Goal: Transaction & Acquisition: Book appointment/travel/reservation

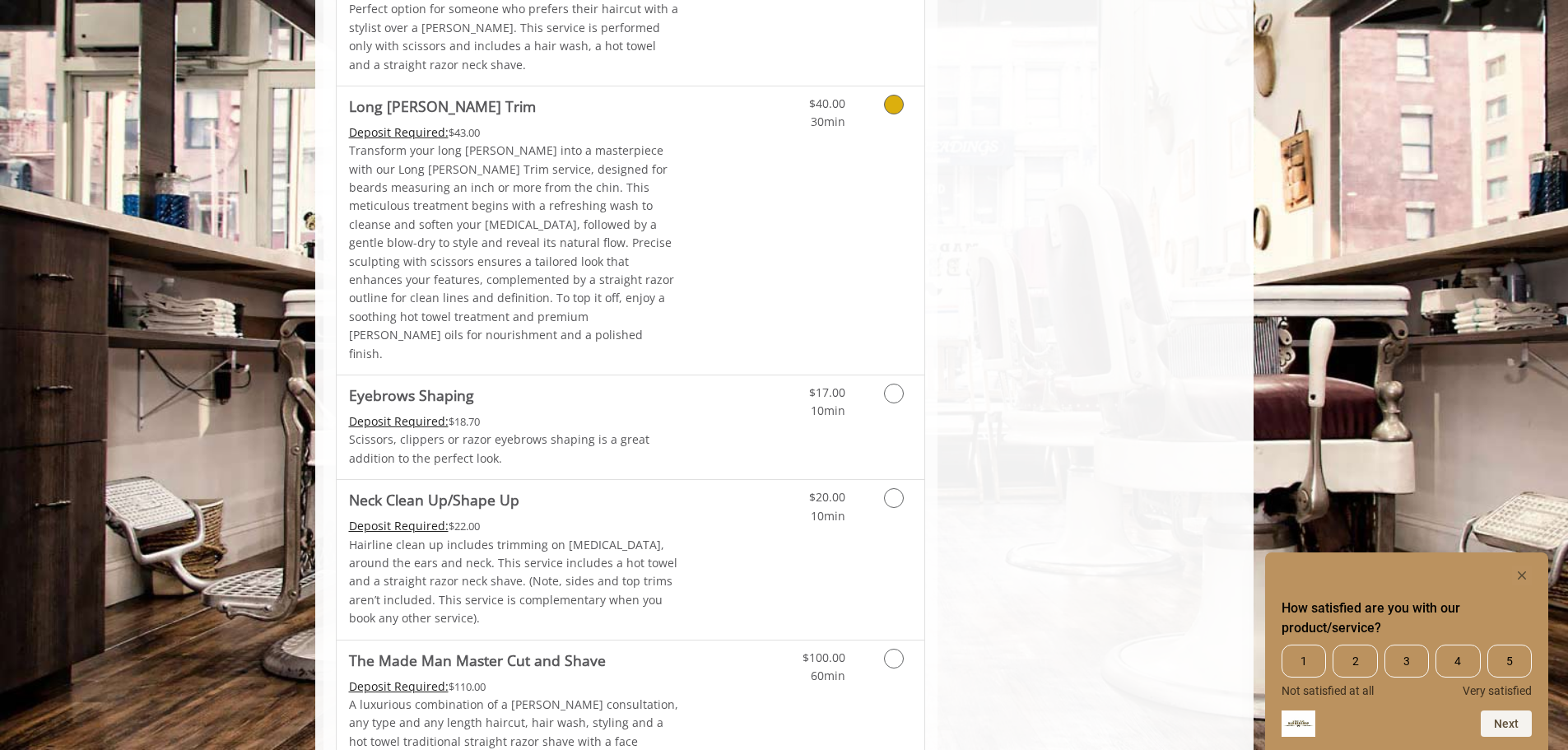
scroll to position [2277, 0]
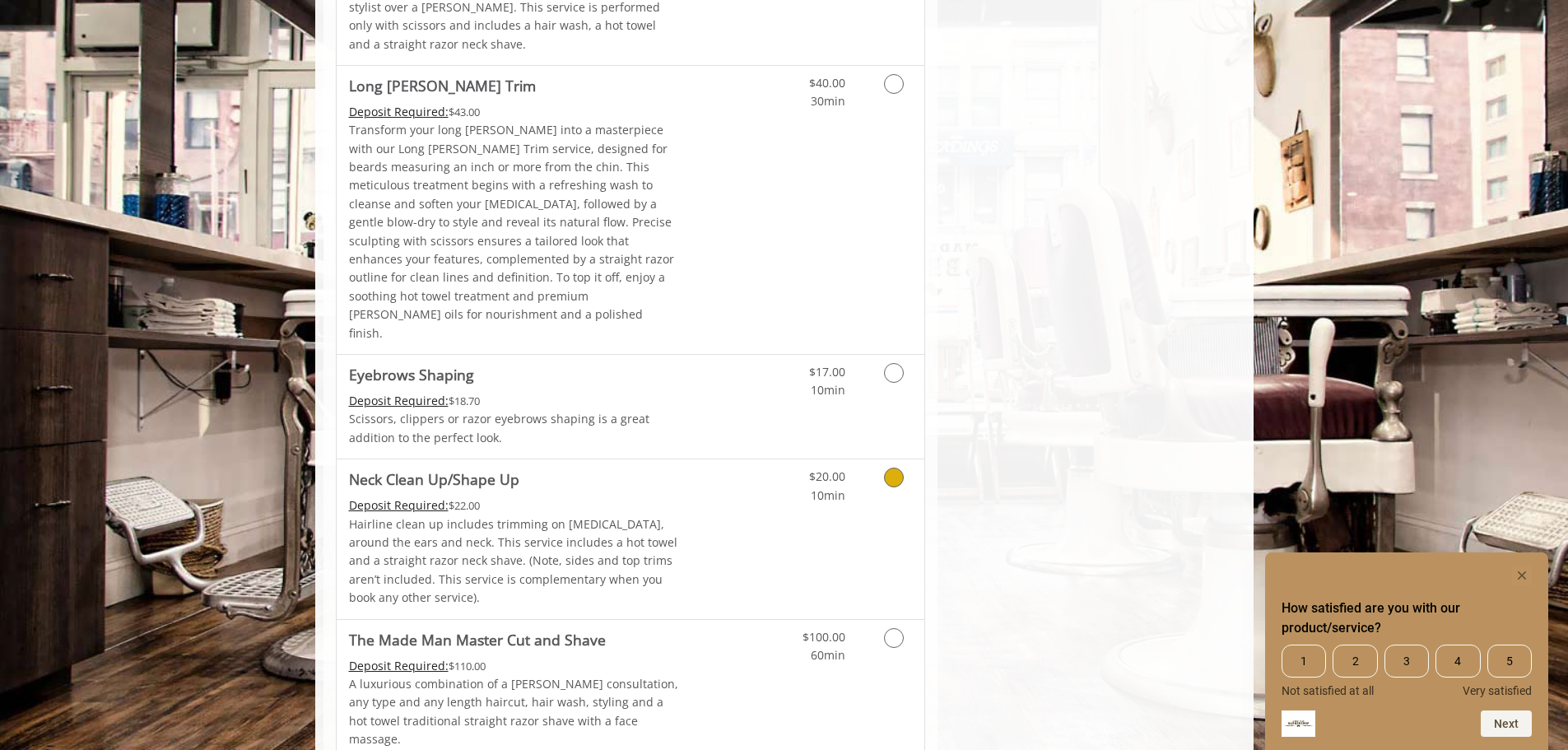
click at [882, 460] on link "Grooming services" at bounding box center [891, 482] width 42 height 45
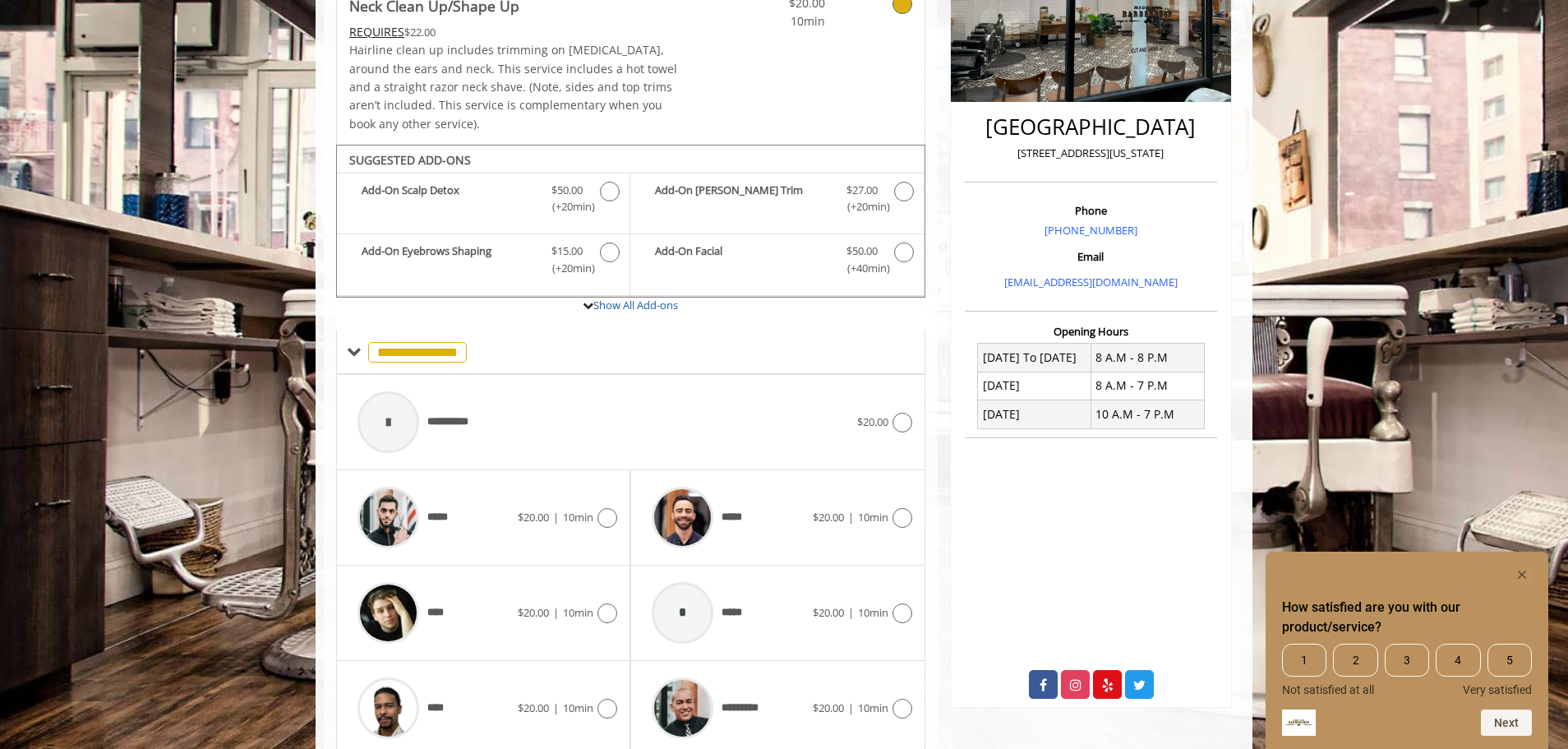
scroll to position [387, 0]
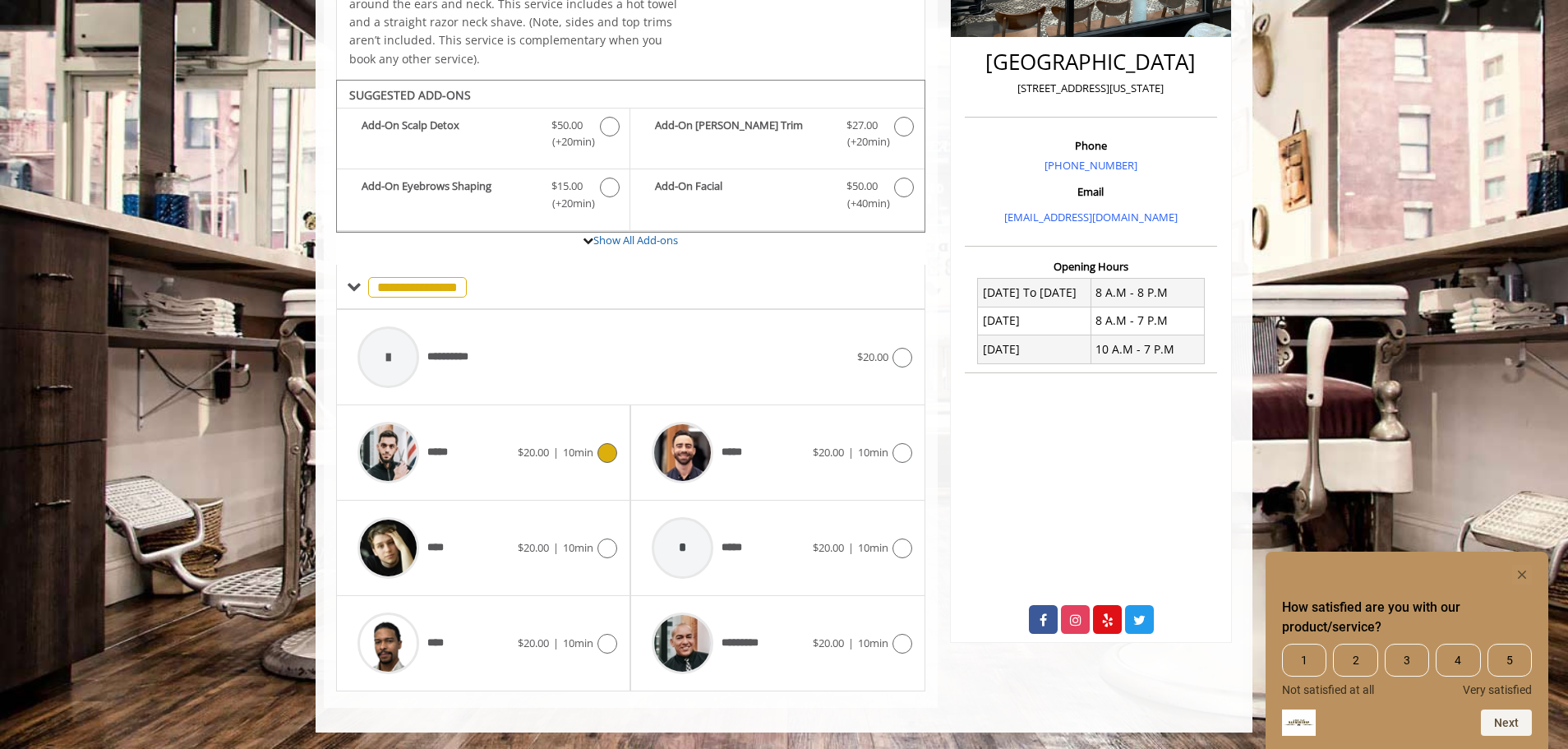
click at [591, 454] on span "10min" at bounding box center [578, 452] width 31 height 15
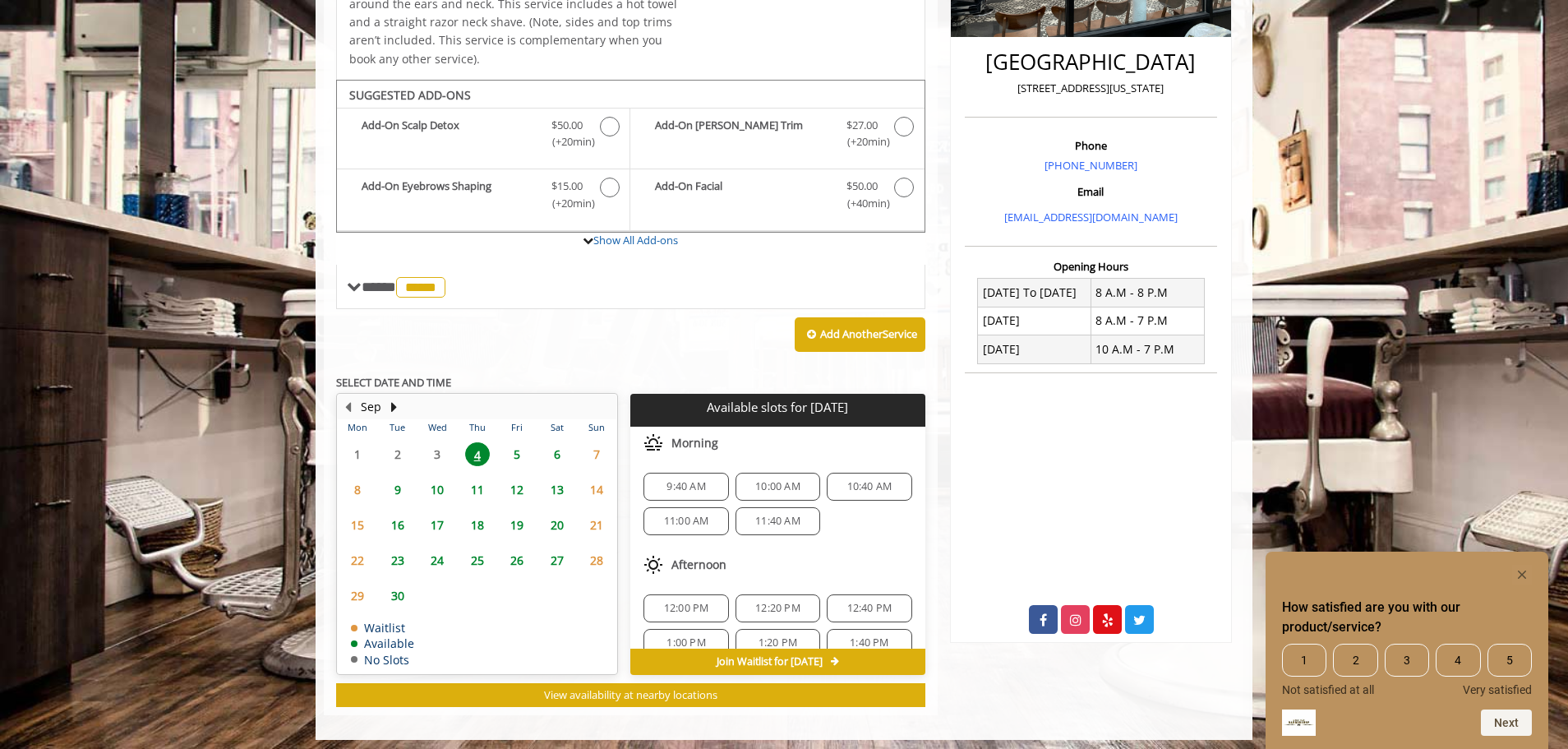
scroll to position [395, 0]
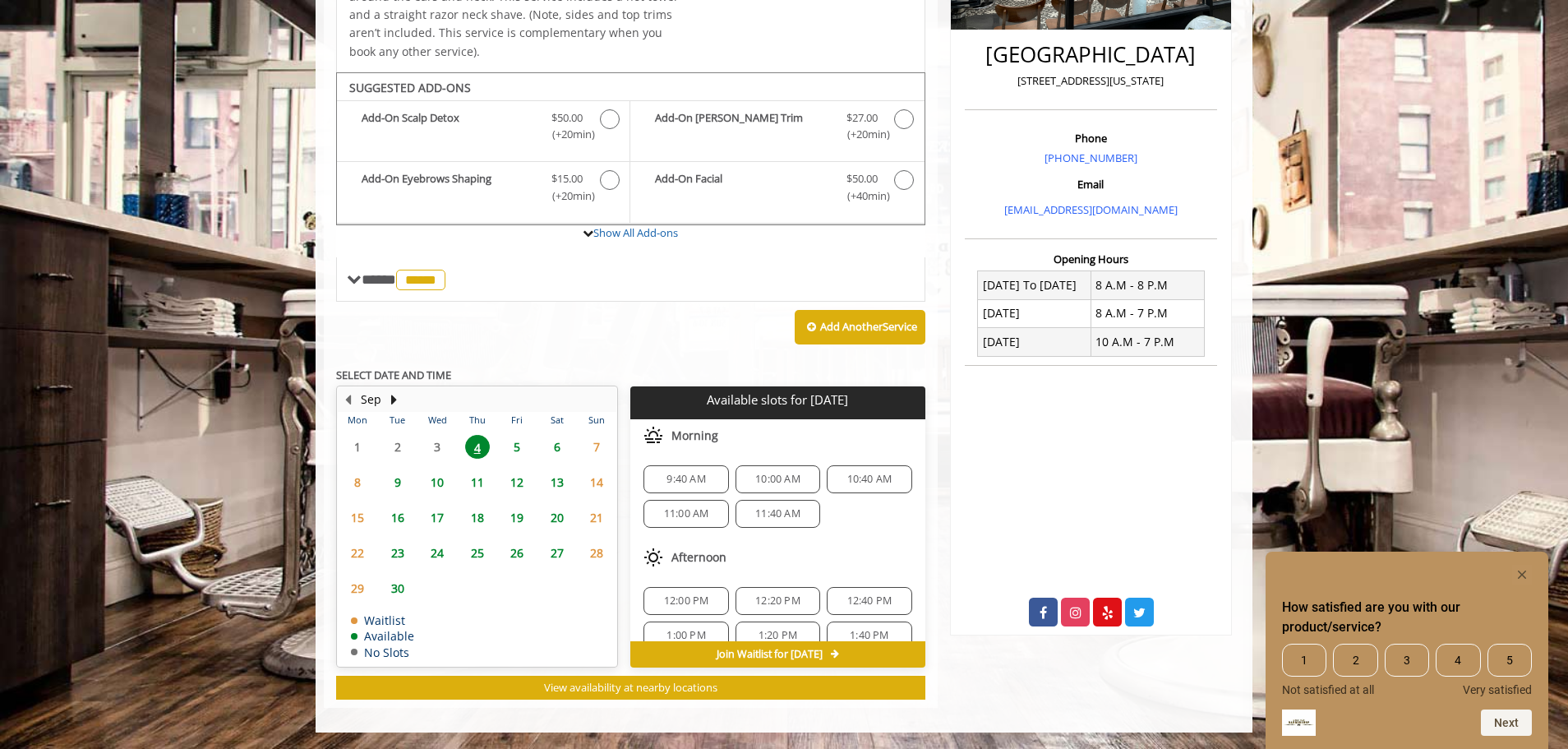
click at [678, 479] on span "9:40 AM" at bounding box center [686, 479] width 39 height 13
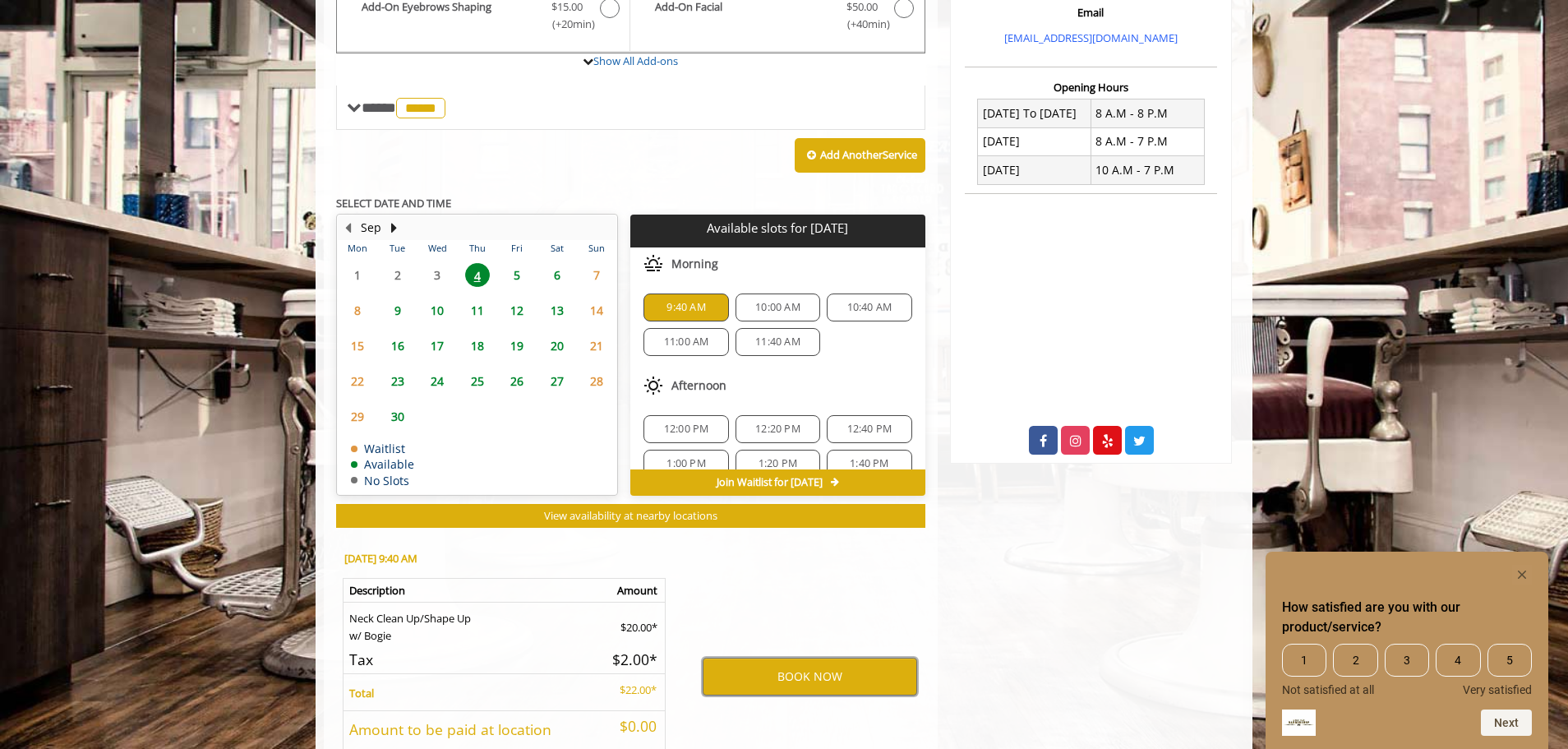
scroll to position [576, 0]
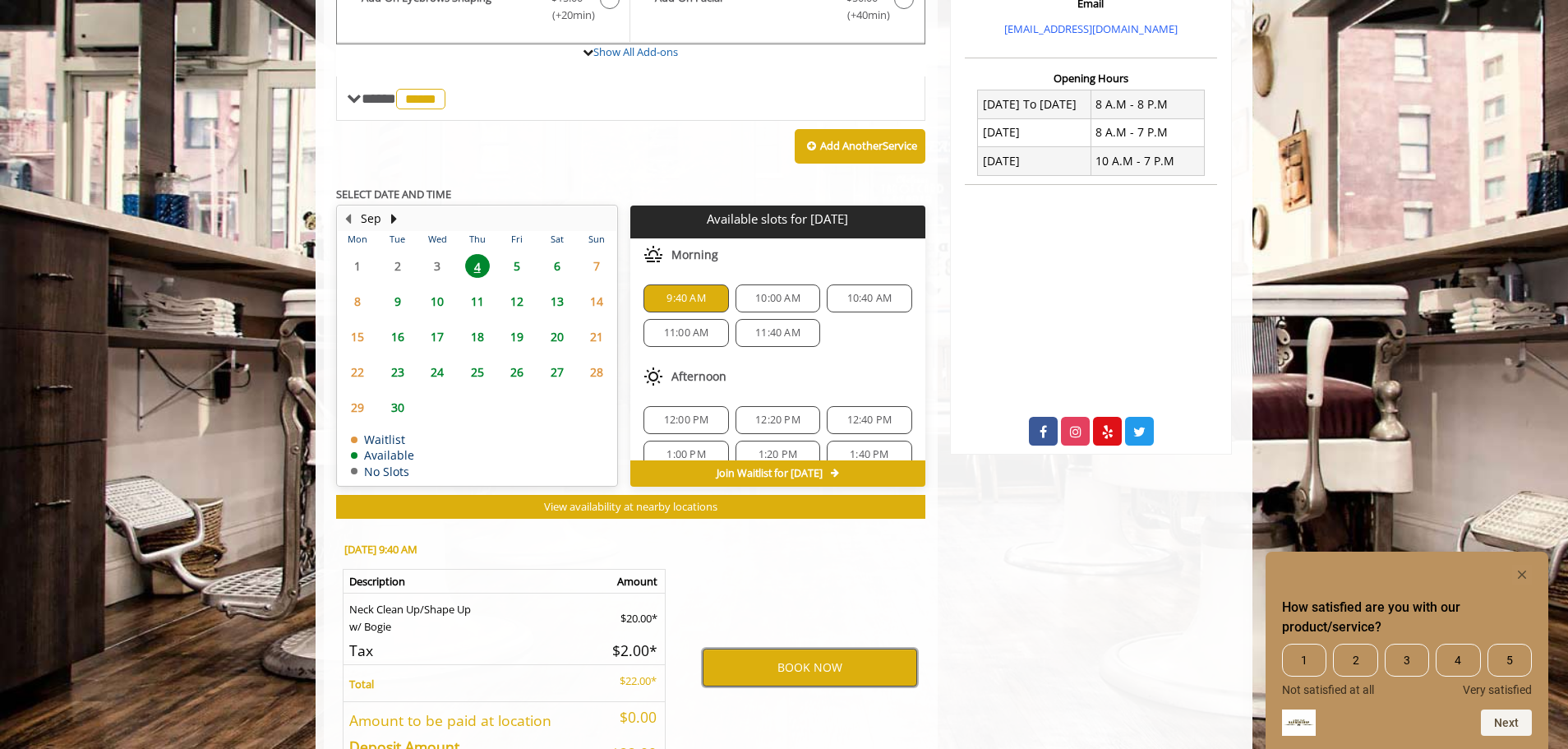
click at [816, 654] on button "BOOK NOW" at bounding box center [810, 667] width 214 height 38
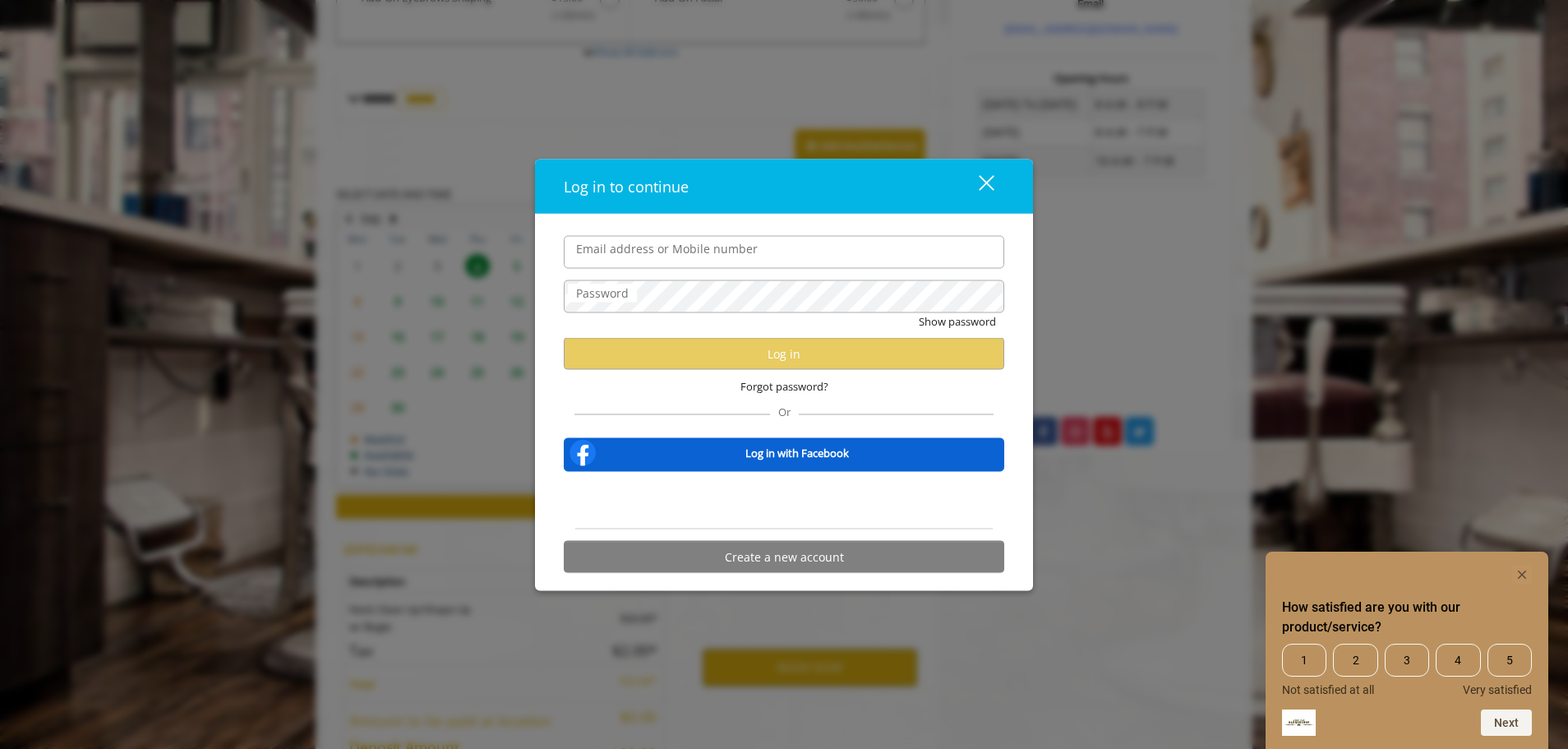
type input "**********"
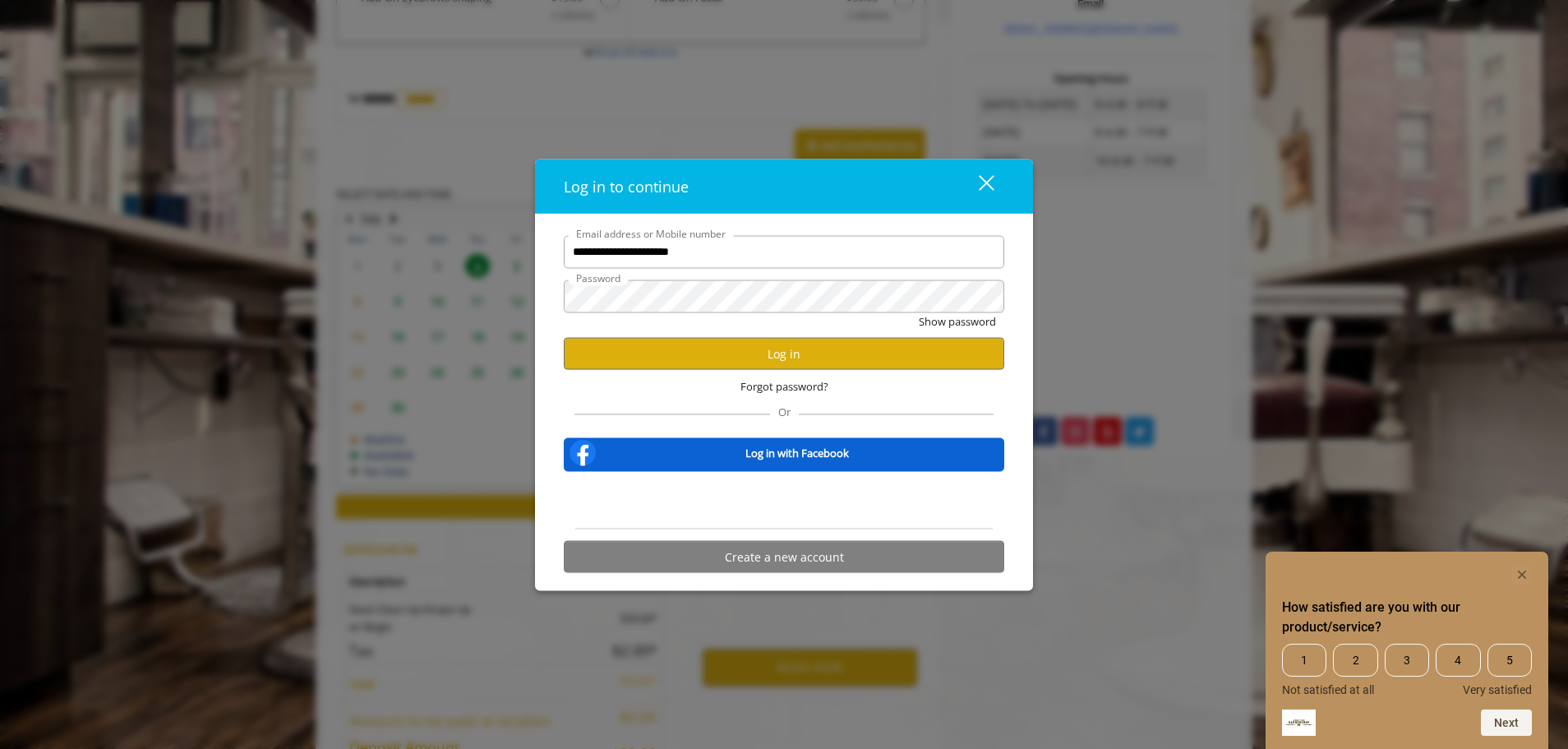
scroll to position [0, 0]
click at [759, 361] on button "Log in" at bounding box center [784, 353] width 440 height 32
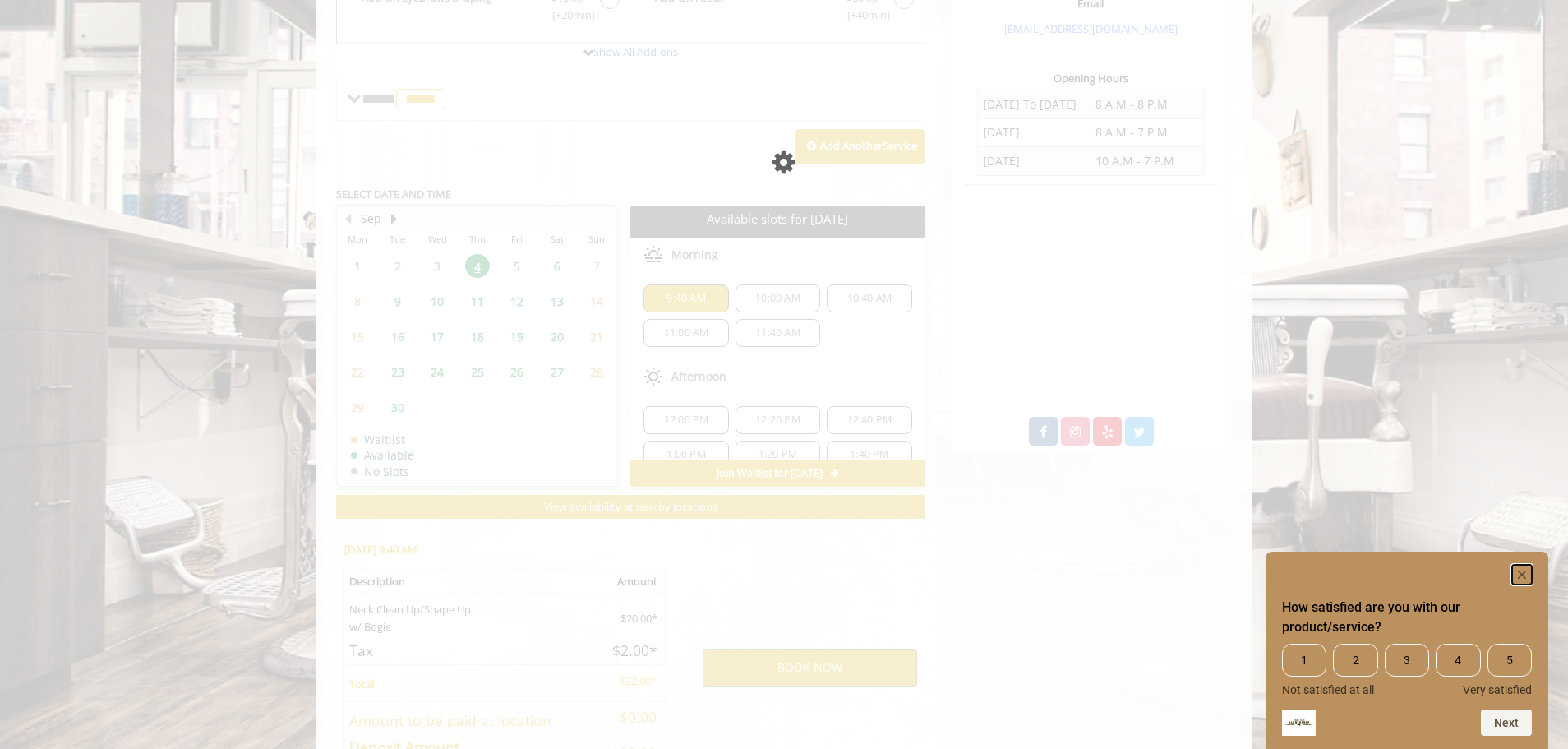
click at [1521, 571] on rect "Hide survey" at bounding box center [1522, 574] width 19 height 19
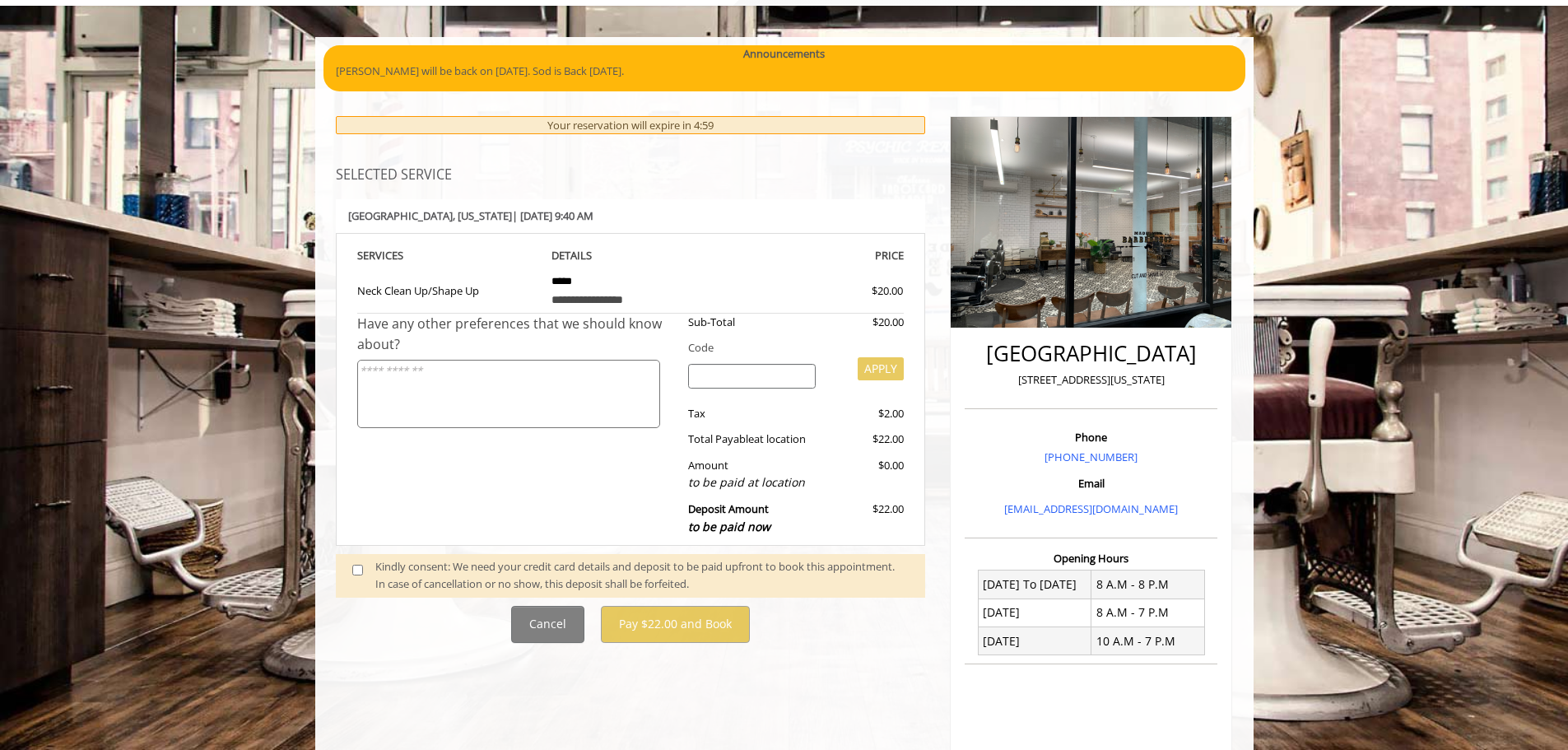
scroll to position [247, 0]
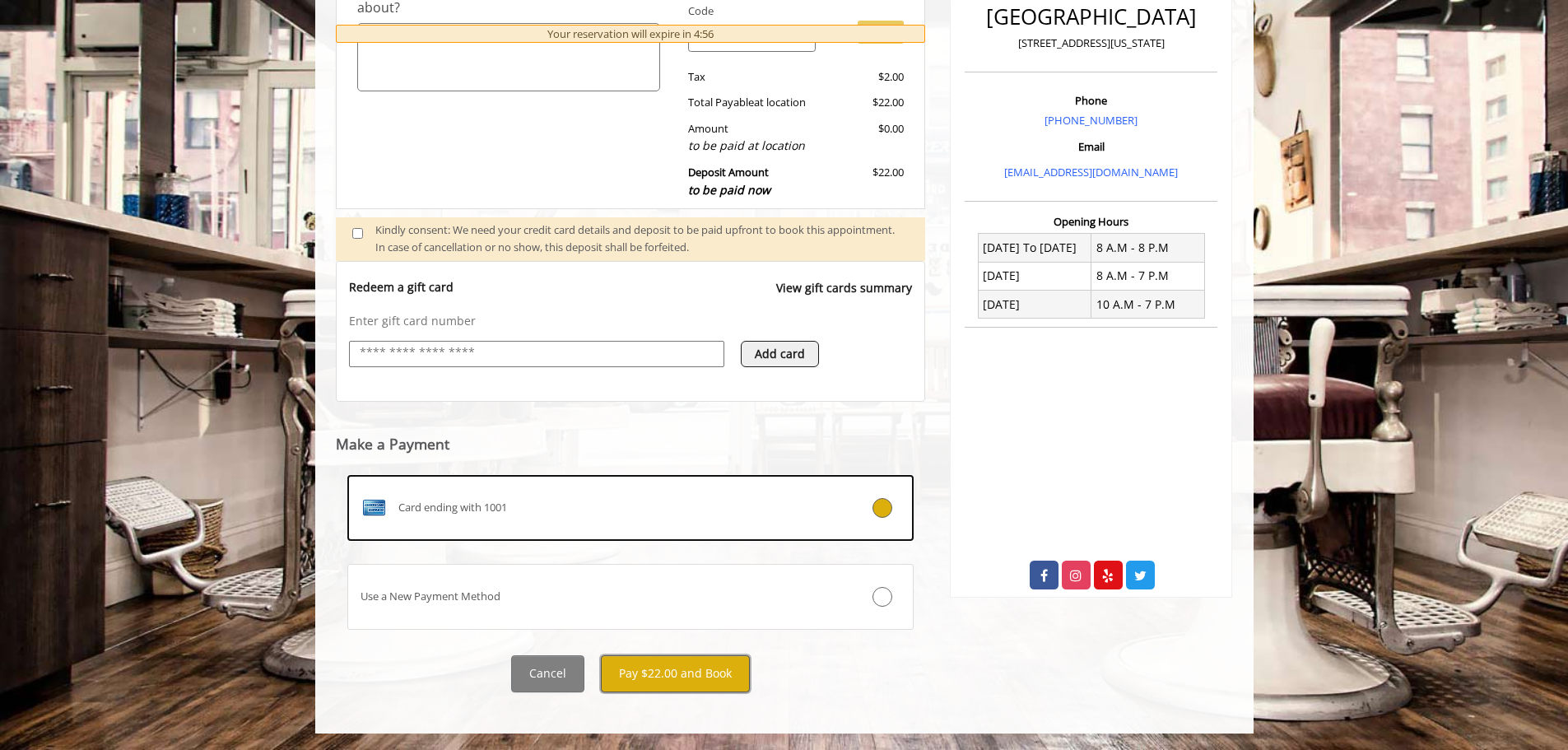
click at [683, 677] on button "Pay $22.00 and Book" at bounding box center [675, 673] width 149 height 37
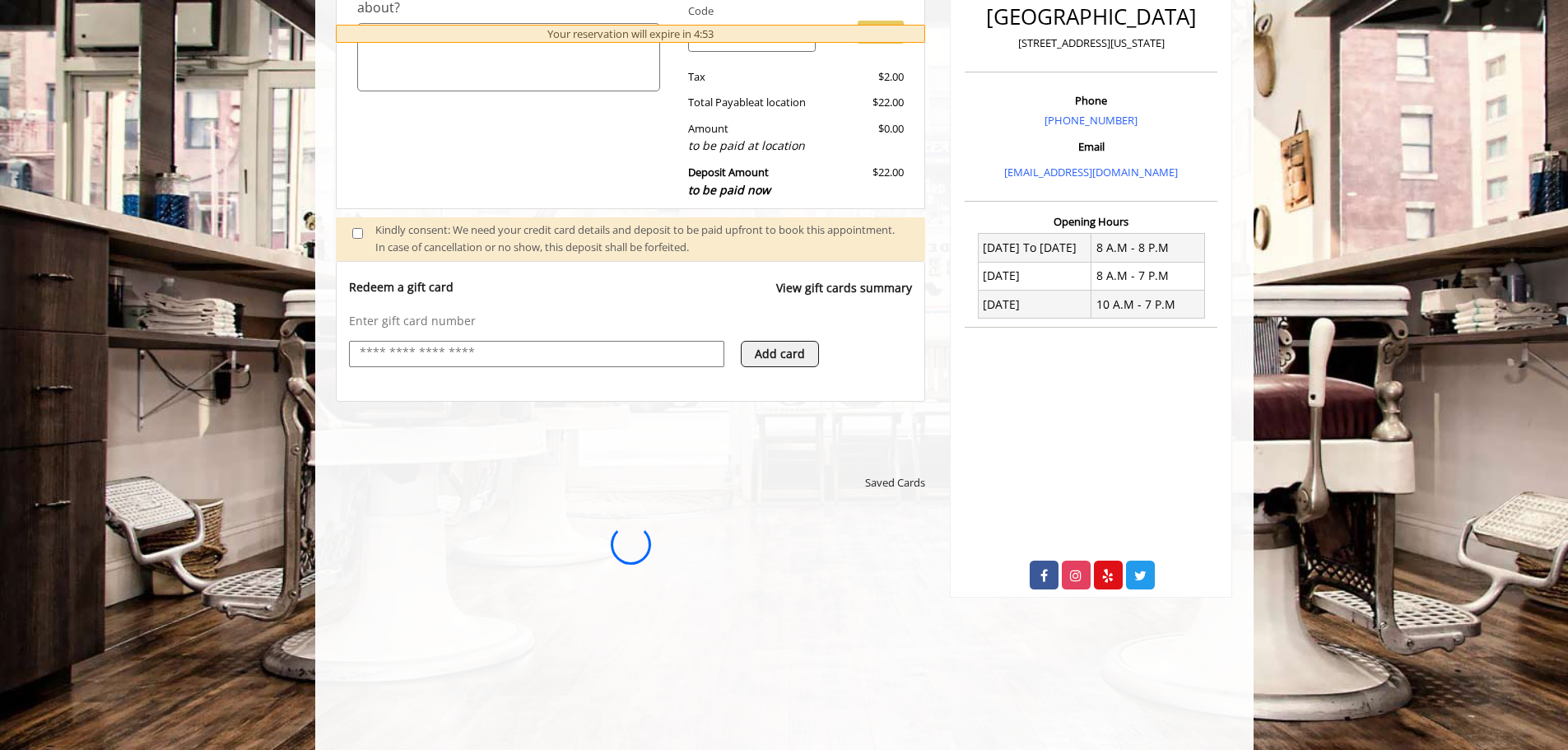
scroll to position [0, 0]
